Goal: Find specific page/section: Find specific page/section

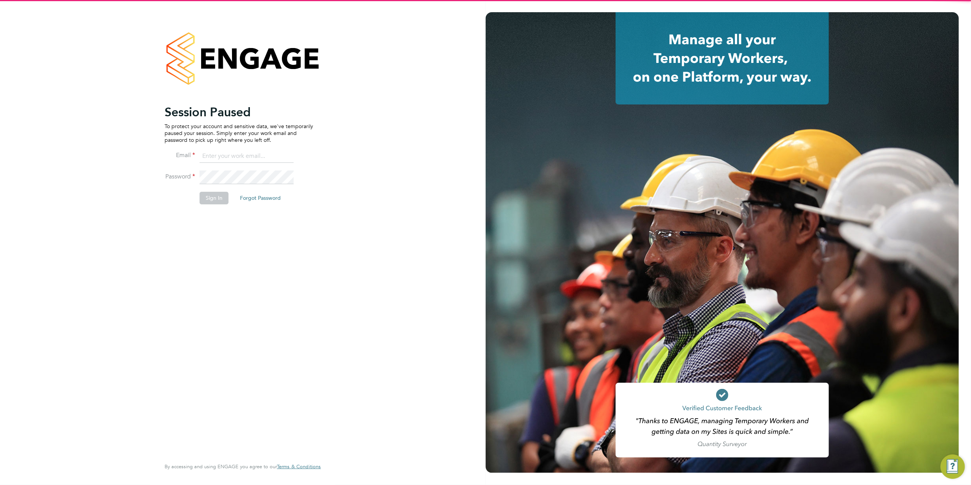
type input "[EMAIL_ADDRESS][DOMAIN_NAME]"
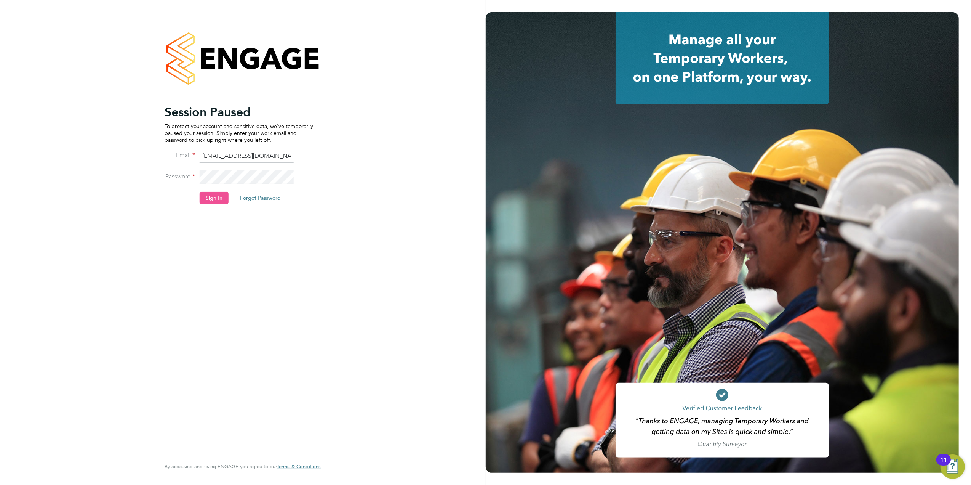
click at [222, 198] on button "Sign In" at bounding box center [214, 198] width 29 height 12
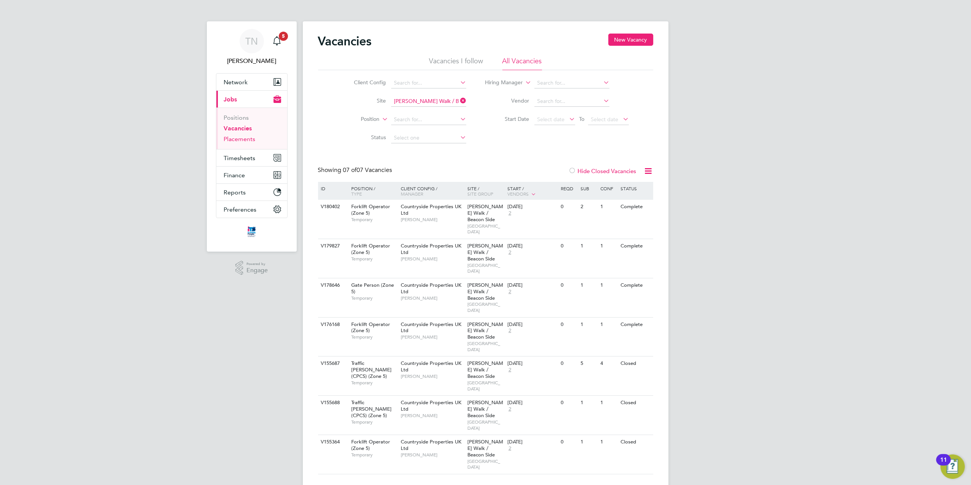
click at [243, 140] on link "Placements" at bounding box center [240, 138] width 32 height 7
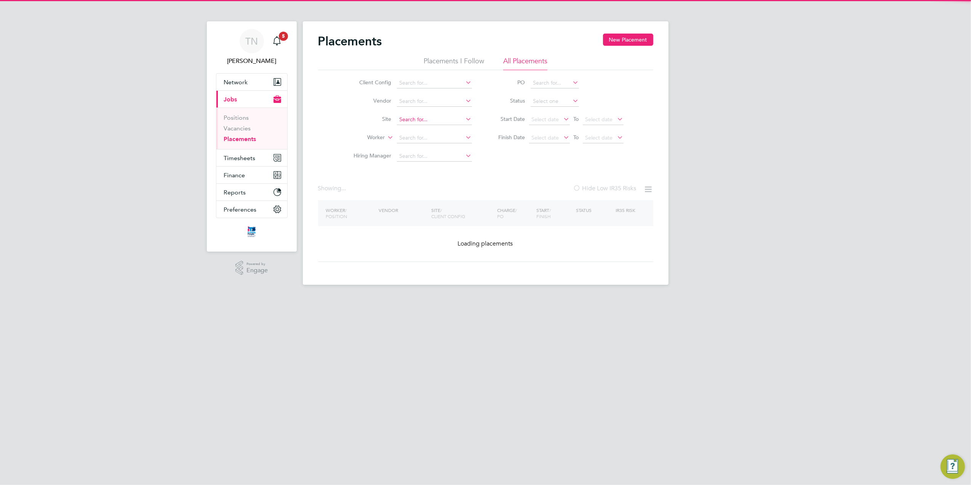
click at [421, 120] on input at bounding box center [434, 119] width 75 height 11
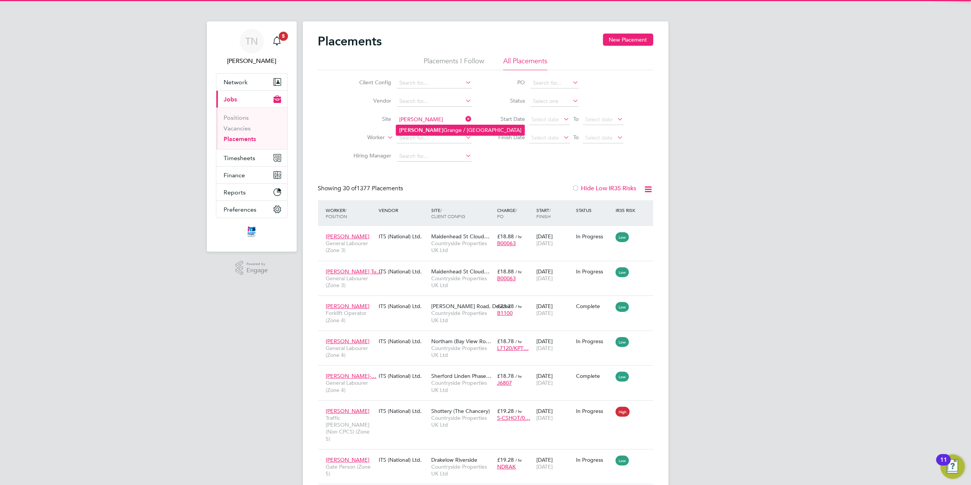
click at [424, 131] on li "[PERSON_NAME] Grange / [GEOGRAPHIC_DATA]" at bounding box center [460, 130] width 128 height 10
type input "[PERSON_NAME] Grange / [GEOGRAPHIC_DATA]"
